Goal: Task Accomplishment & Management: Use online tool/utility

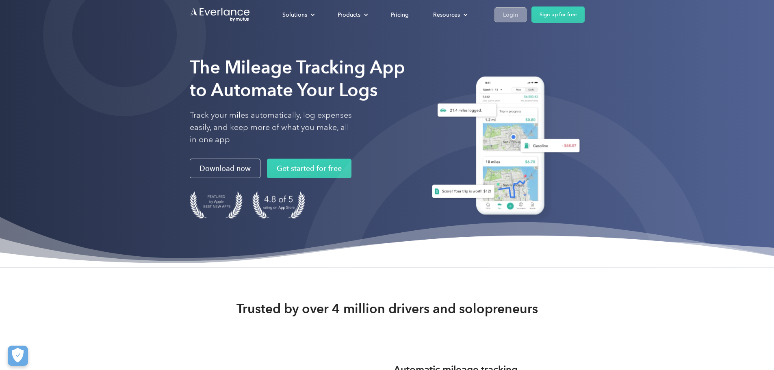
click at [518, 12] on div "Login" at bounding box center [510, 15] width 15 height 10
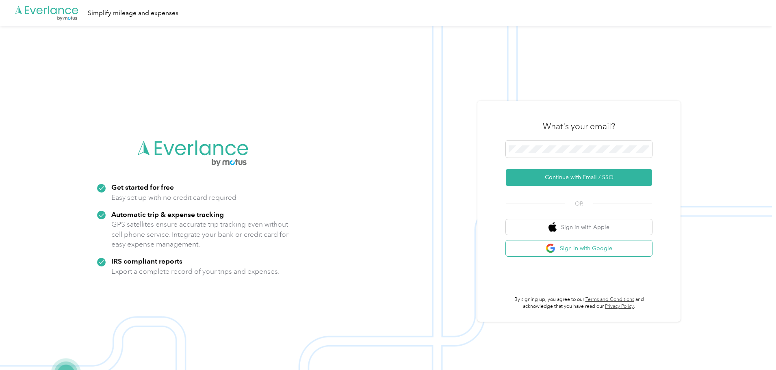
click at [546, 247] on button "Sign in with Google" at bounding box center [579, 248] width 146 height 16
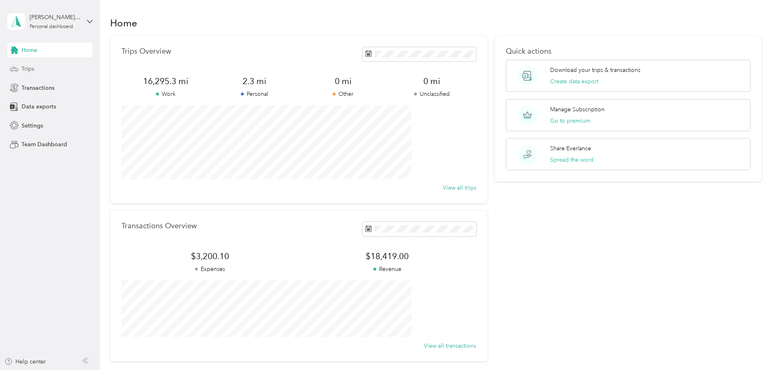
click at [36, 67] on div "Trips" at bounding box center [49, 69] width 85 height 15
click at [32, 74] on div "Trips" at bounding box center [49, 69] width 85 height 15
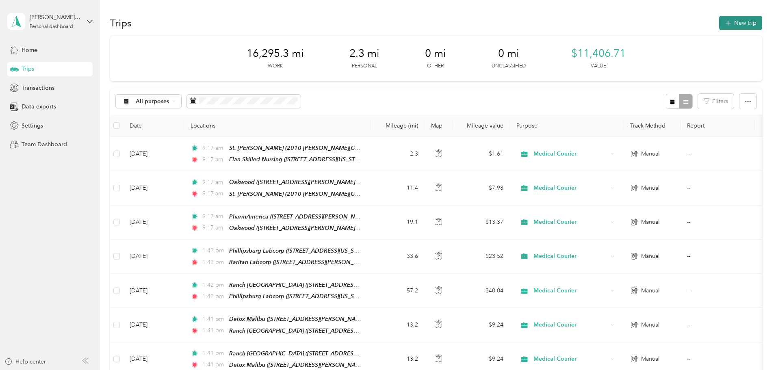
click at [719, 18] on button "New trip" at bounding box center [740, 23] width 43 height 14
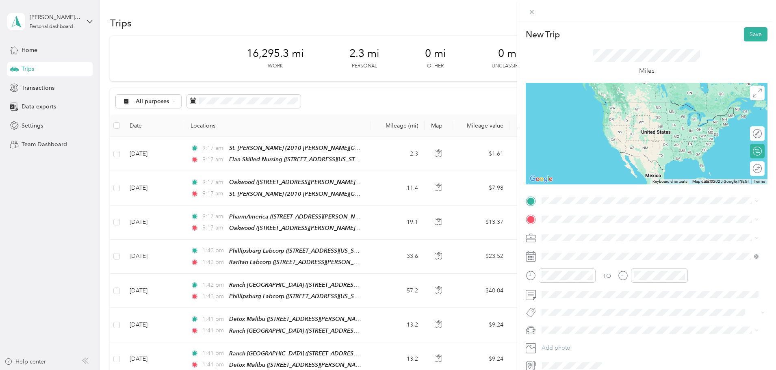
click at [573, 232] on strong "PharmAmerica" at bounding box center [576, 231] width 39 height 7
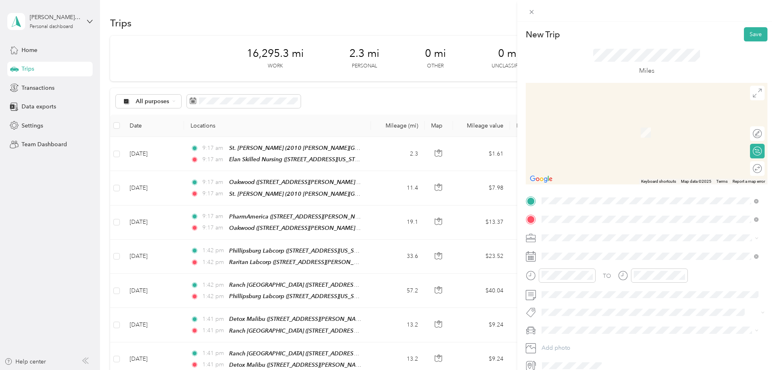
click at [571, 254] on div "St. [PERSON_NAME] [STREET_ADDRESS][PERSON_NAME][US_STATE]" at bounding box center [620, 256] width 126 height 17
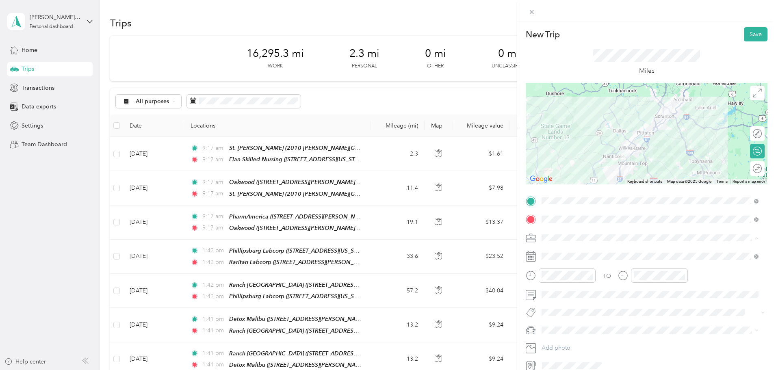
click at [560, 280] on span "Medical Courier" at bounding box center [564, 280] width 41 height 7
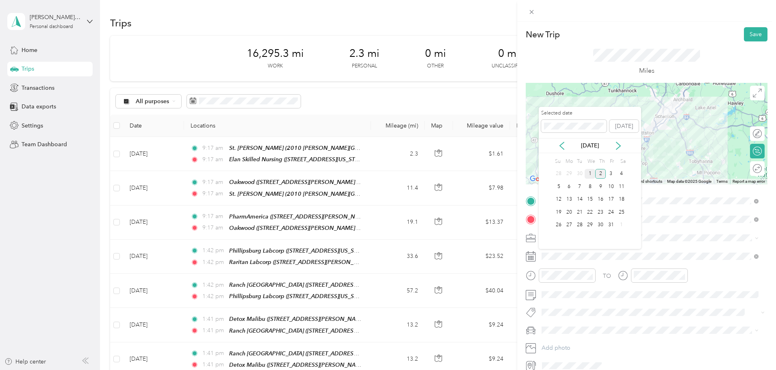
click at [587, 171] on div "1" at bounding box center [590, 174] width 11 height 10
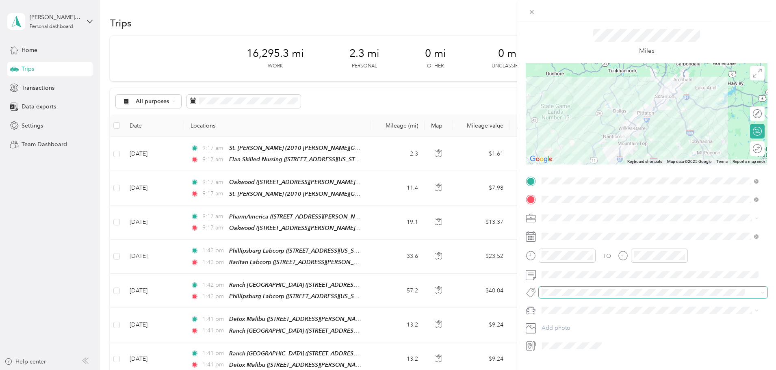
scroll to position [38, 0]
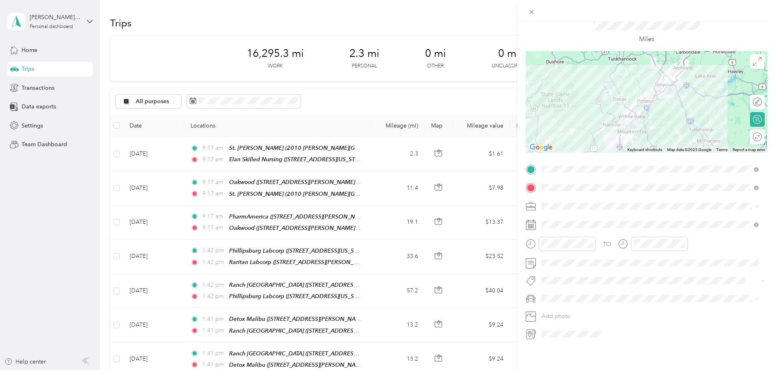
click at [558, 305] on span "Main Car" at bounding box center [555, 306] width 23 height 7
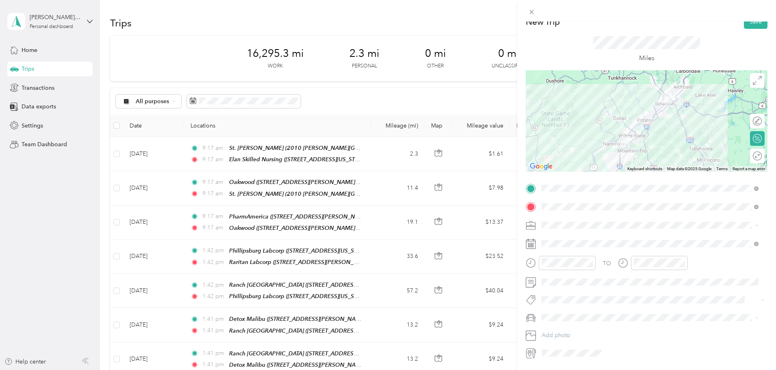
scroll to position [0, 0]
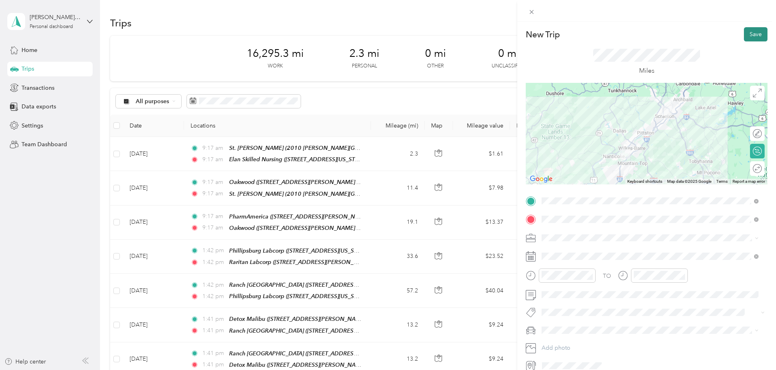
click at [745, 35] on button "Save" at bounding box center [756, 34] width 24 height 14
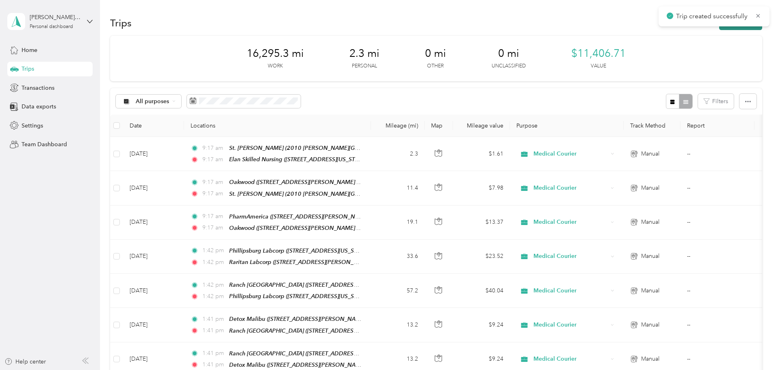
click at [719, 28] on button "New trip" at bounding box center [740, 23] width 43 height 14
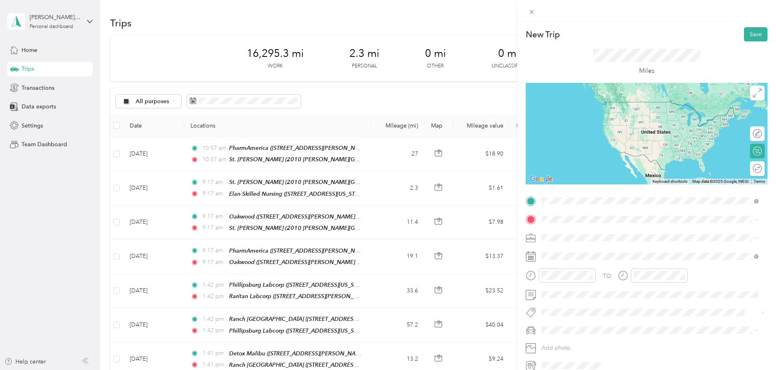
click at [571, 233] on strong "St. [PERSON_NAME]" at bounding box center [585, 233] width 56 height 7
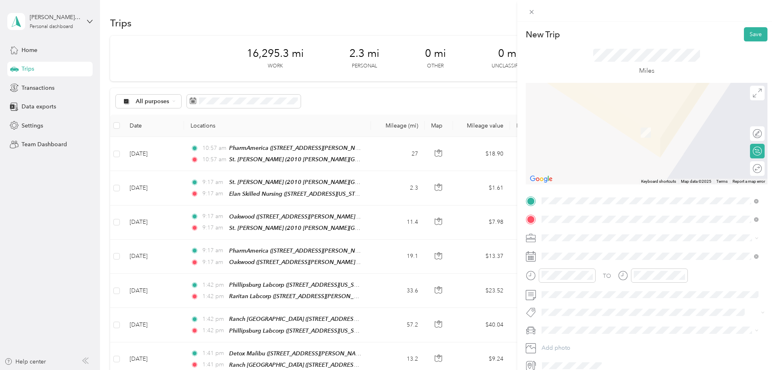
click at [568, 256] on div "Elan Skilled Nursing [STREET_ADDRESS][US_STATE]" at bounding box center [597, 256] width 81 height 17
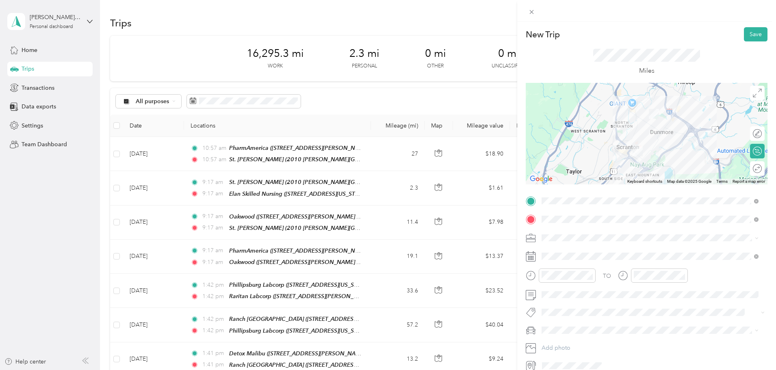
click at [567, 284] on li "Medical Courier" at bounding box center [650, 280] width 223 height 14
click at [554, 250] on span at bounding box center [653, 256] width 229 height 13
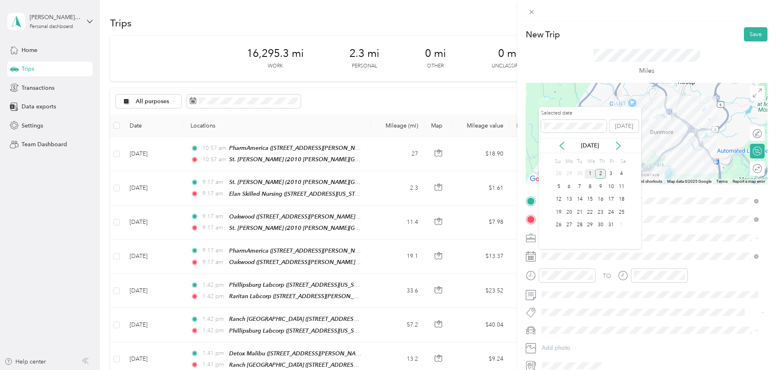
click at [592, 172] on div "1" at bounding box center [590, 174] width 11 height 10
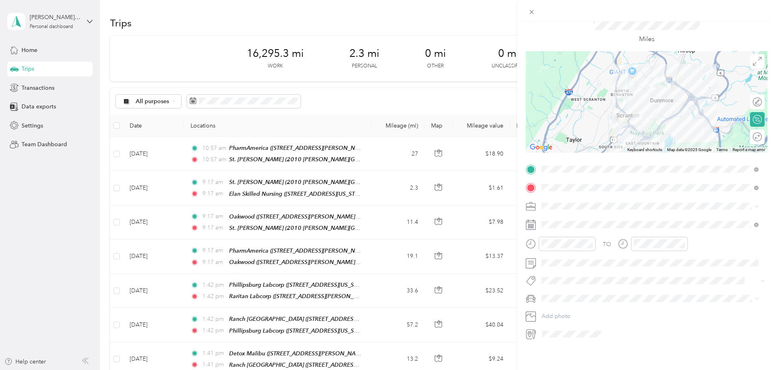
scroll to position [38, 0]
click at [561, 305] on span "Main Car" at bounding box center [555, 306] width 23 height 7
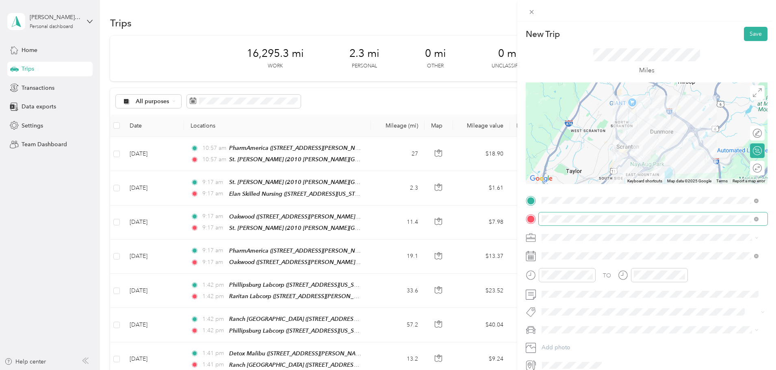
scroll to position [0, 0]
click at [745, 32] on button "Save" at bounding box center [756, 34] width 24 height 14
